Goal: Information Seeking & Learning: Learn about a topic

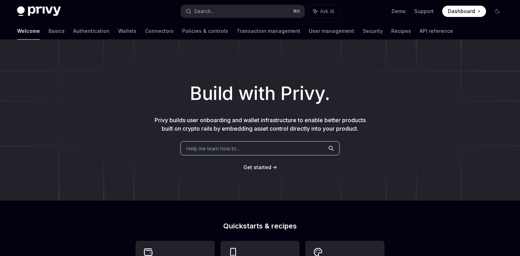
click at [203, 153] on div "Help me learn how to…" at bounding box center [259, 148] width 159 height 14
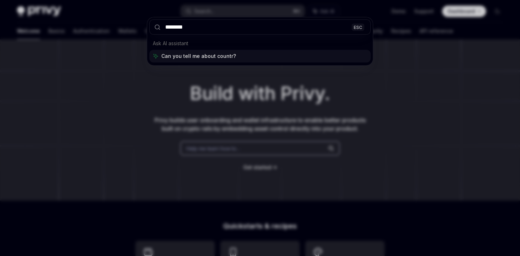
type input "*********"
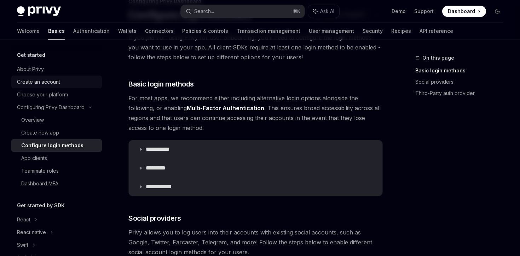
click at [57, 86] on link "Create an account" at bounding box center [56, 82] width 90 height 13
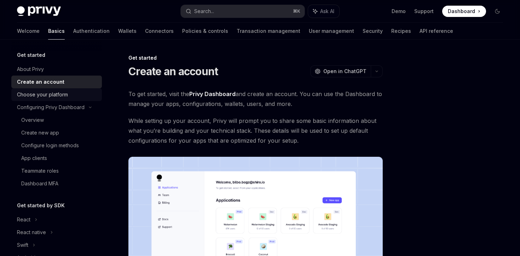
click at [61, 96] on div "Choose your platform" at bounding box center [42, 94] width 51 height 8
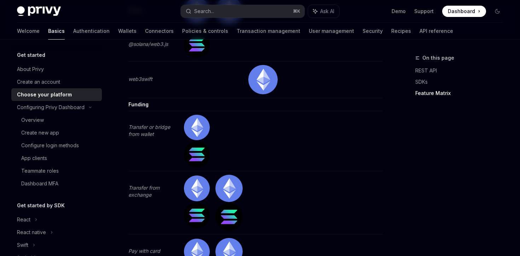
scroll to position [2204, 0]
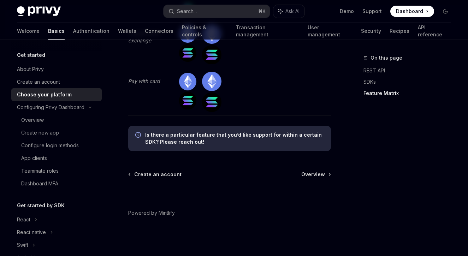
type textarea "*"
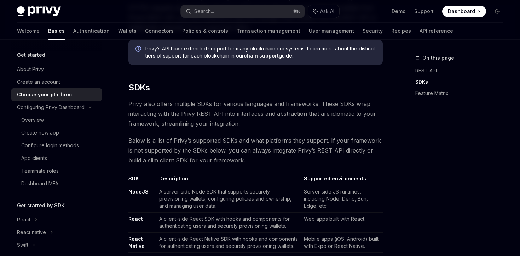
scroll to position [0, 0]
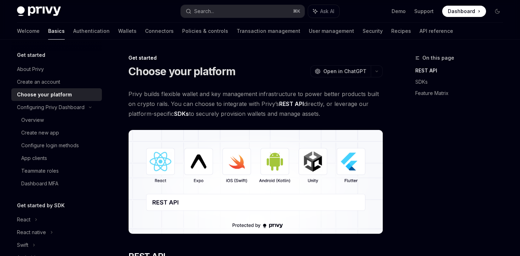
click at [375, 98] on span "Privy builds flexible wallet and key management infrastructure to power better …" at bounding box center [255, 104] width 254 height 30
